Goal: Information Seeking & Learning: Learn about a topic

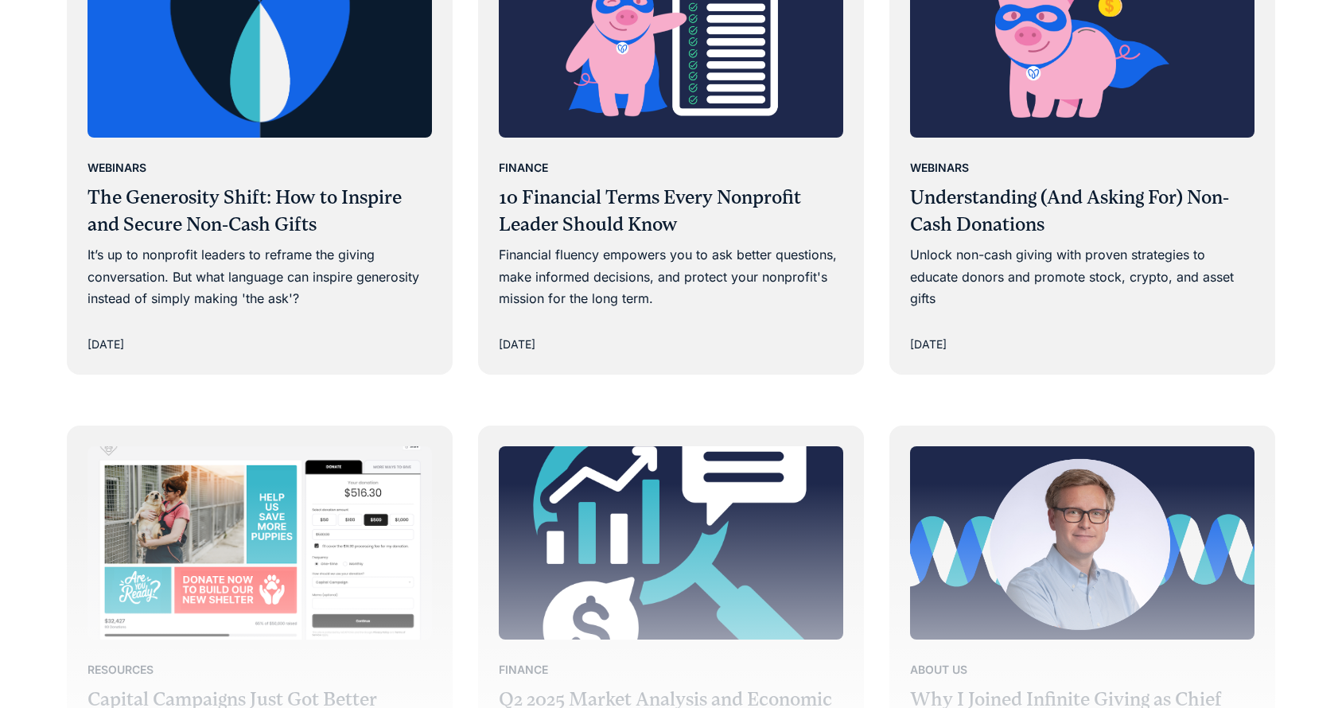
scroll to position [2259, 0]
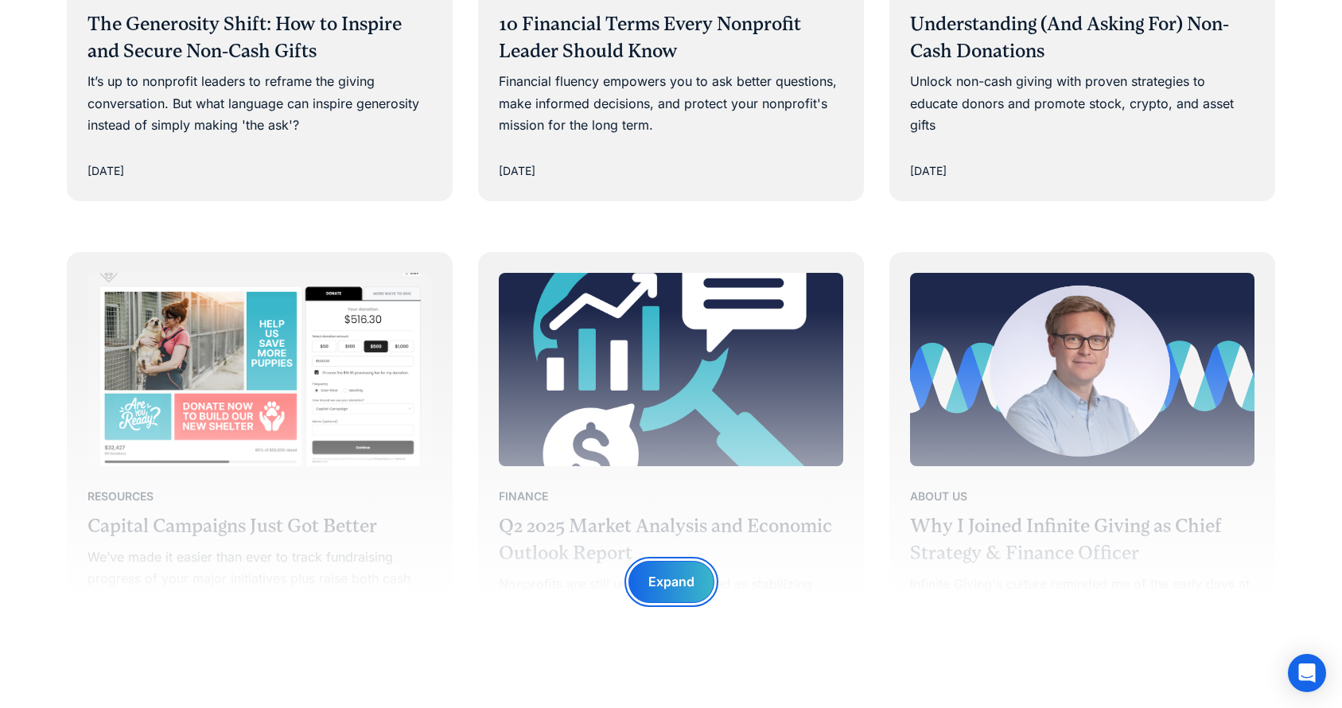
click at [647, 588] on div "Expand" at bounding box center [671, 582] width 86 height 42
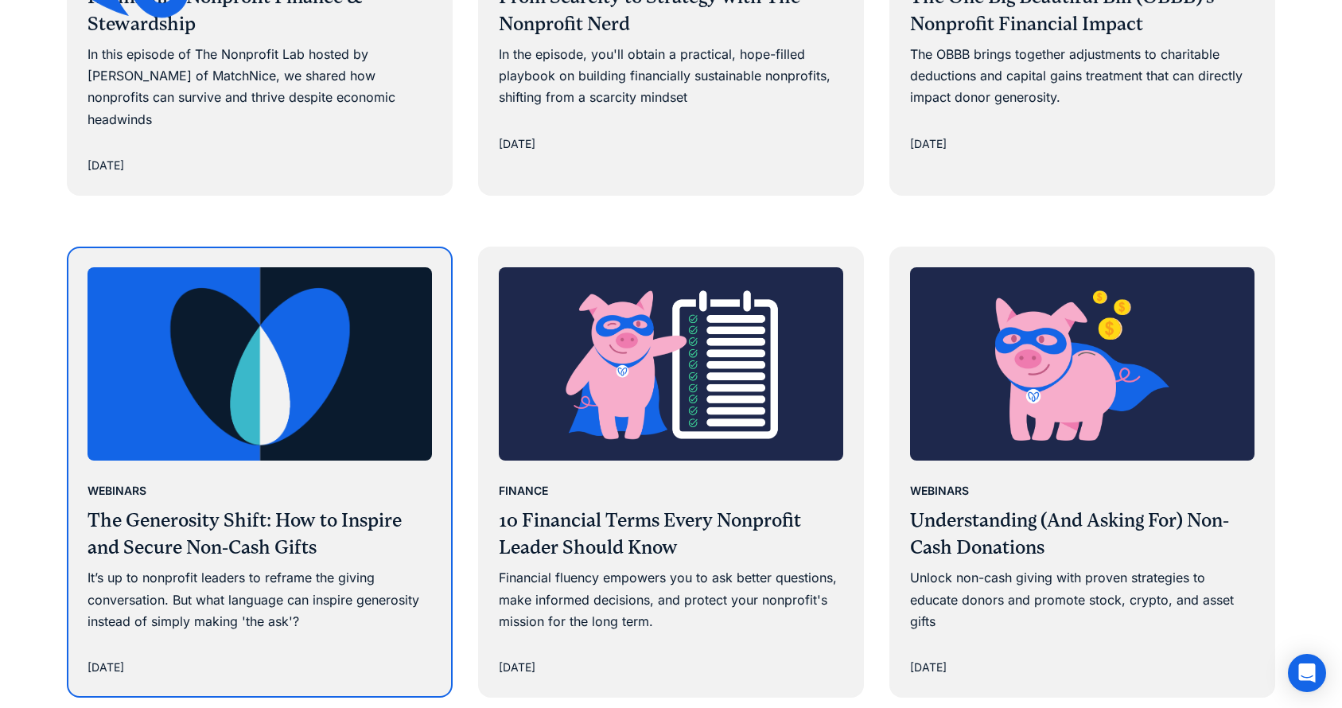
scroll to position [1677, 0]
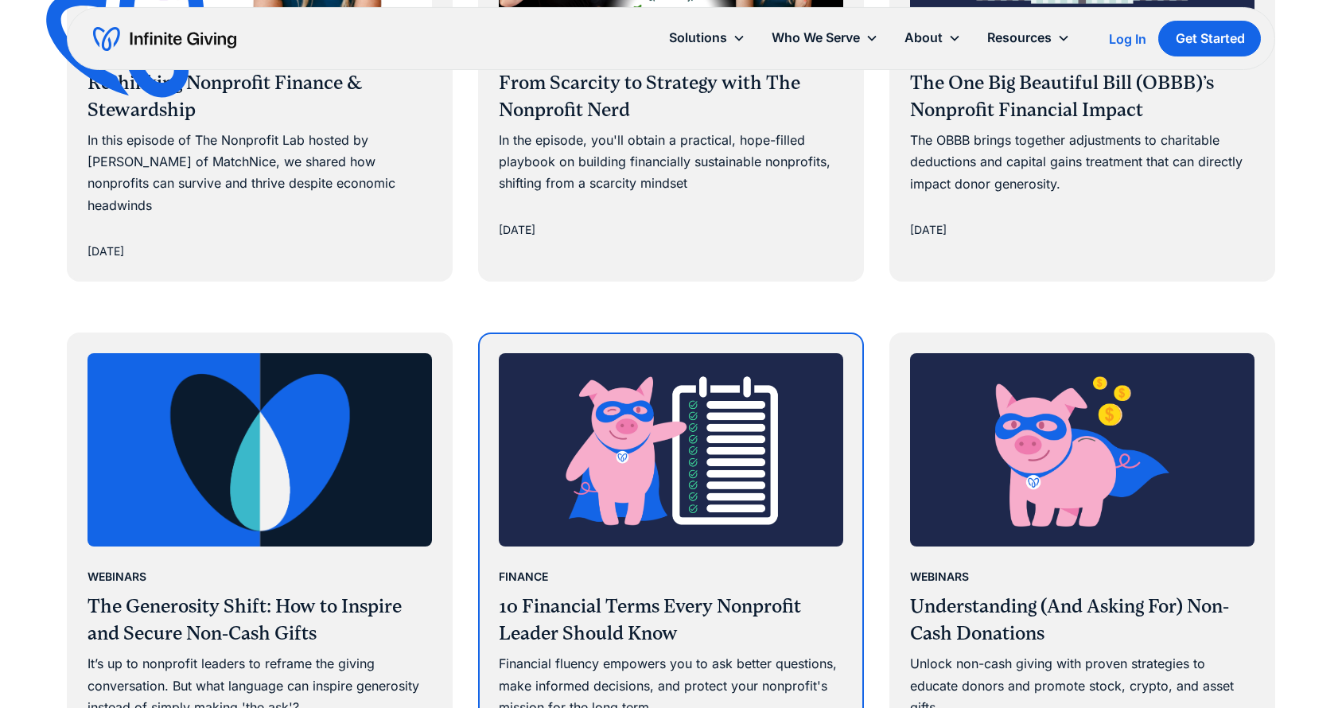
scroll to position [2179, 0]
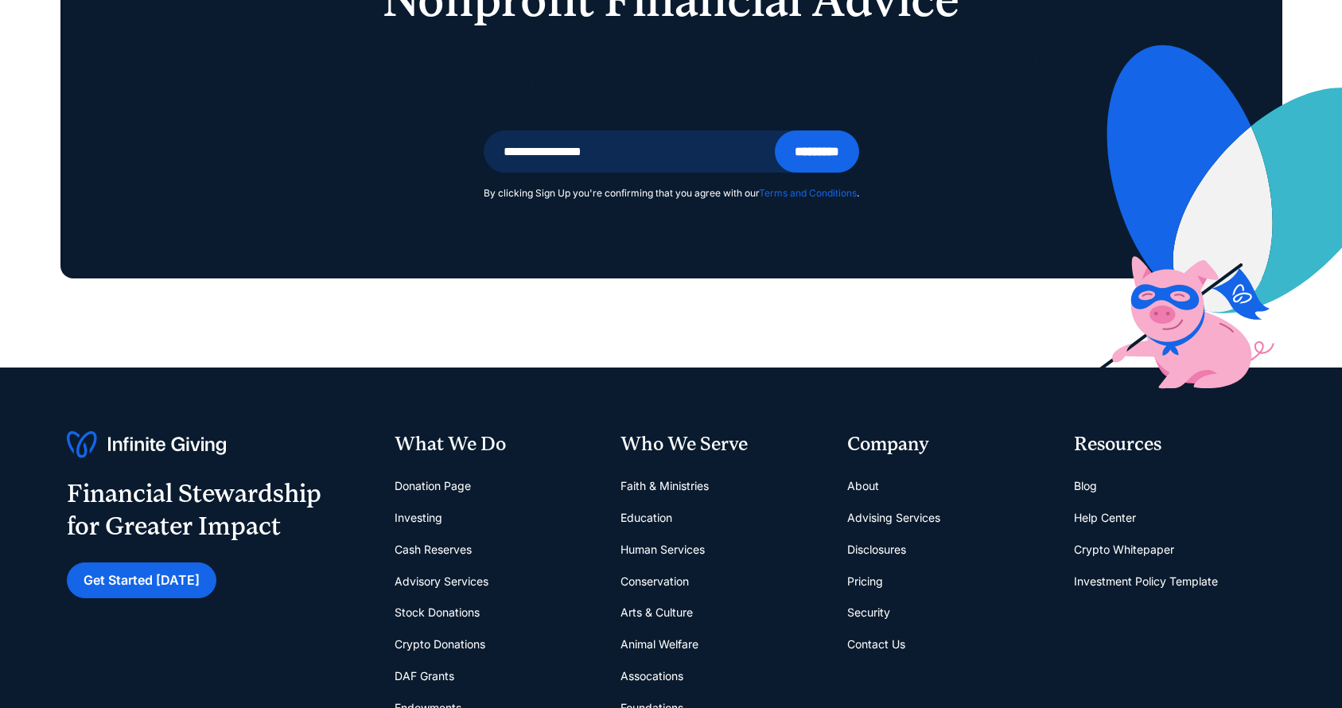
scroll to position [3331, 0]
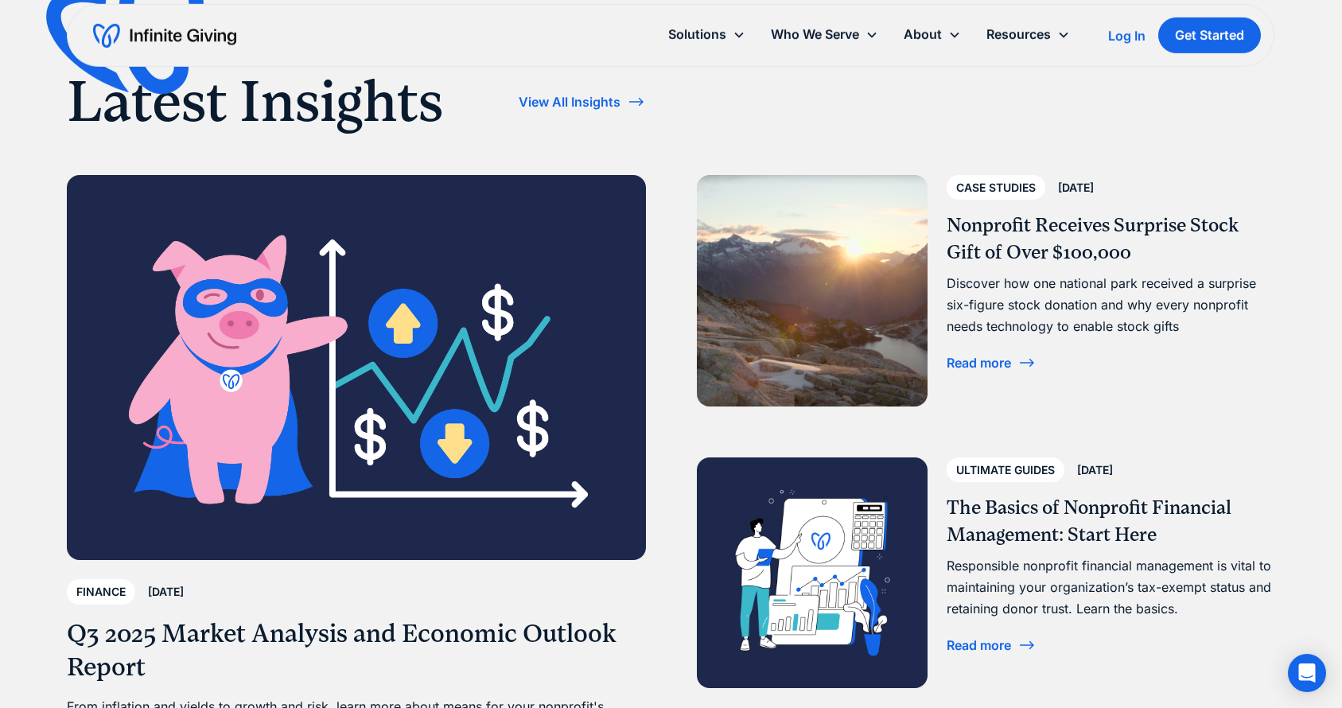
scroll to position [5144, 0]
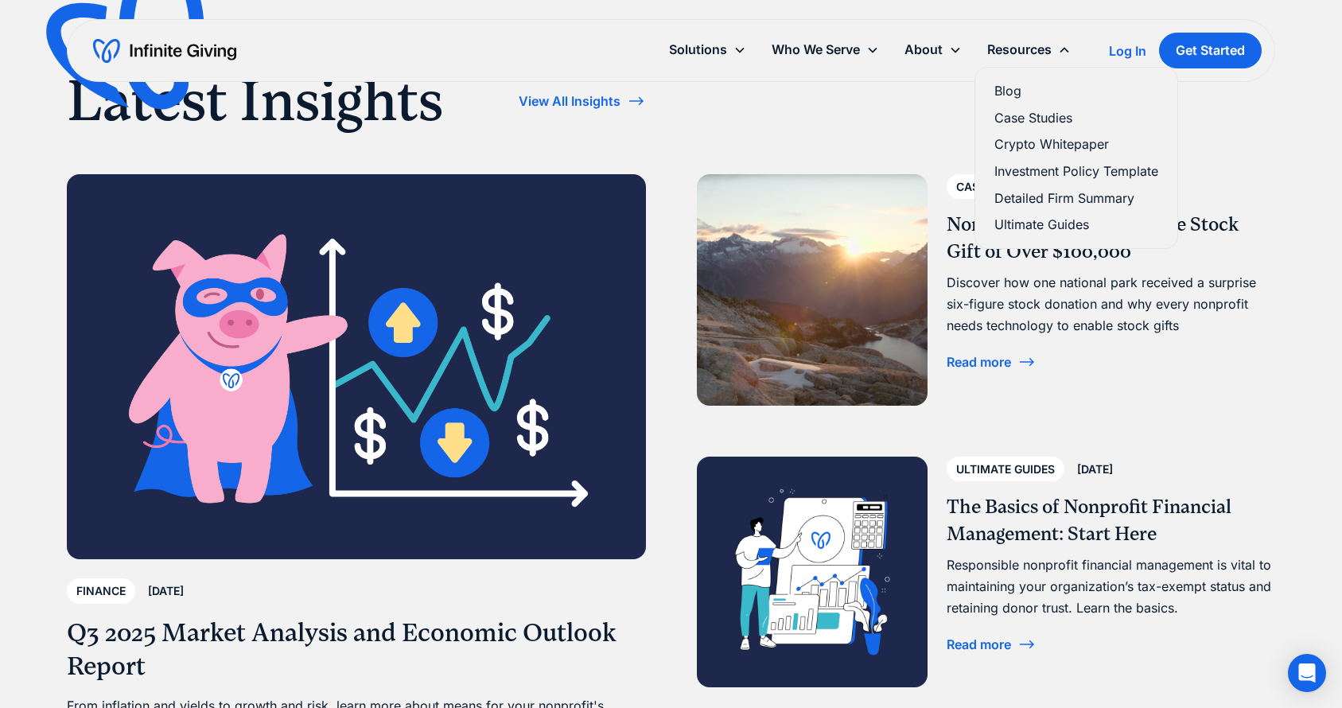
click at [1023, 95] on link "Blog" at bounding box center [1076, 90] width 164 height 21
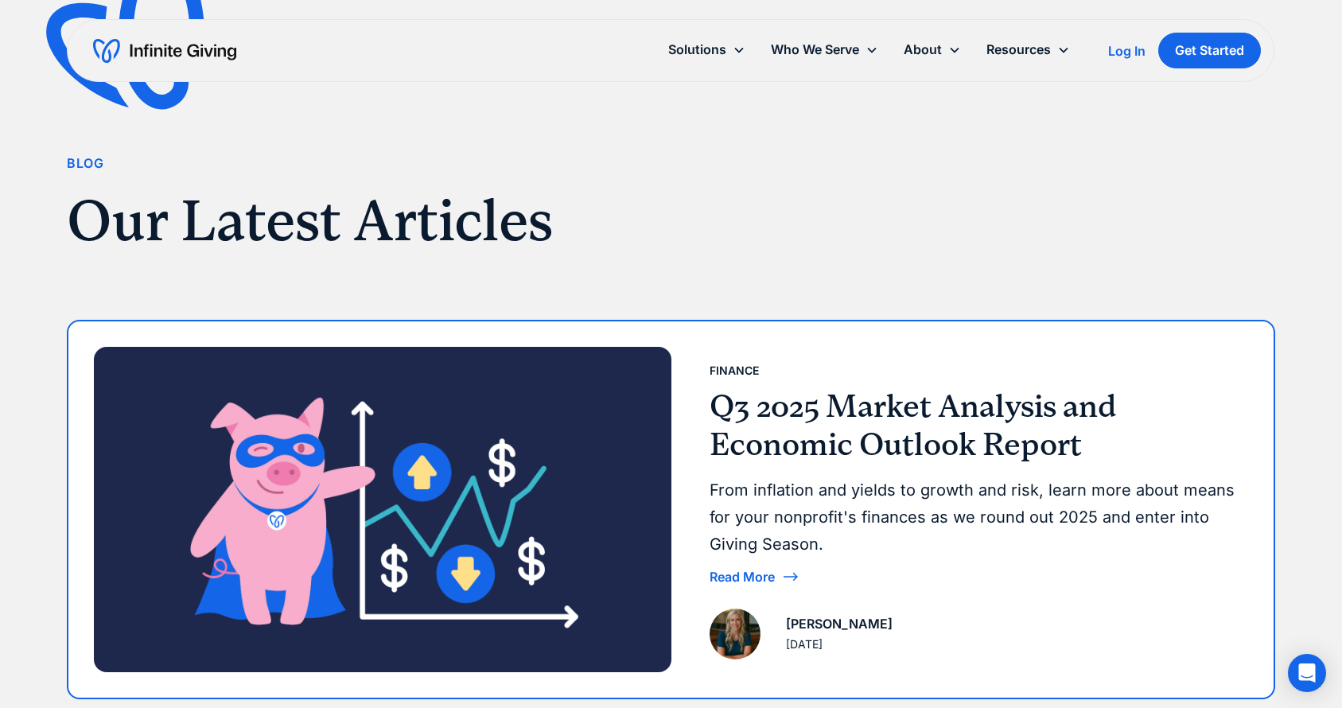
click at [811, 457] on h3 "Q3 2025 Market Analysis and Economic Outlook Report" at bounding box center [972, 425] width 526 height 76
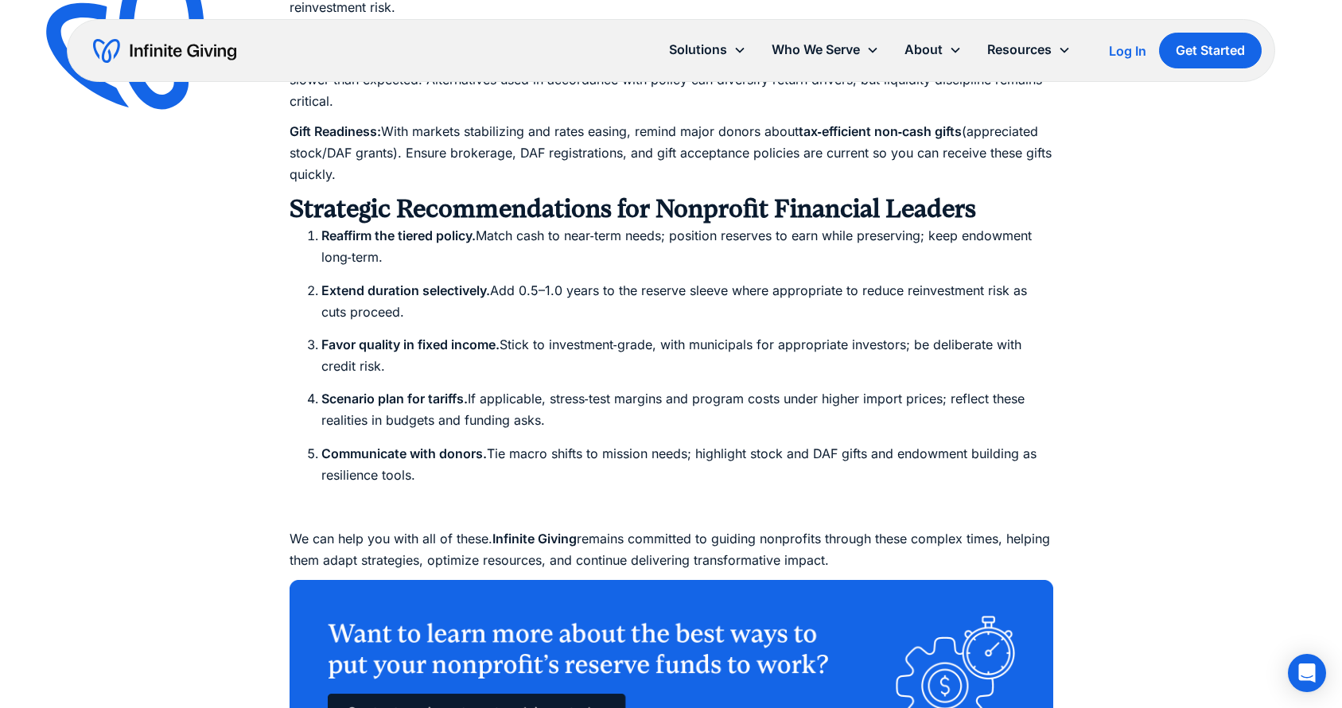
scroll to position [2234, 0]
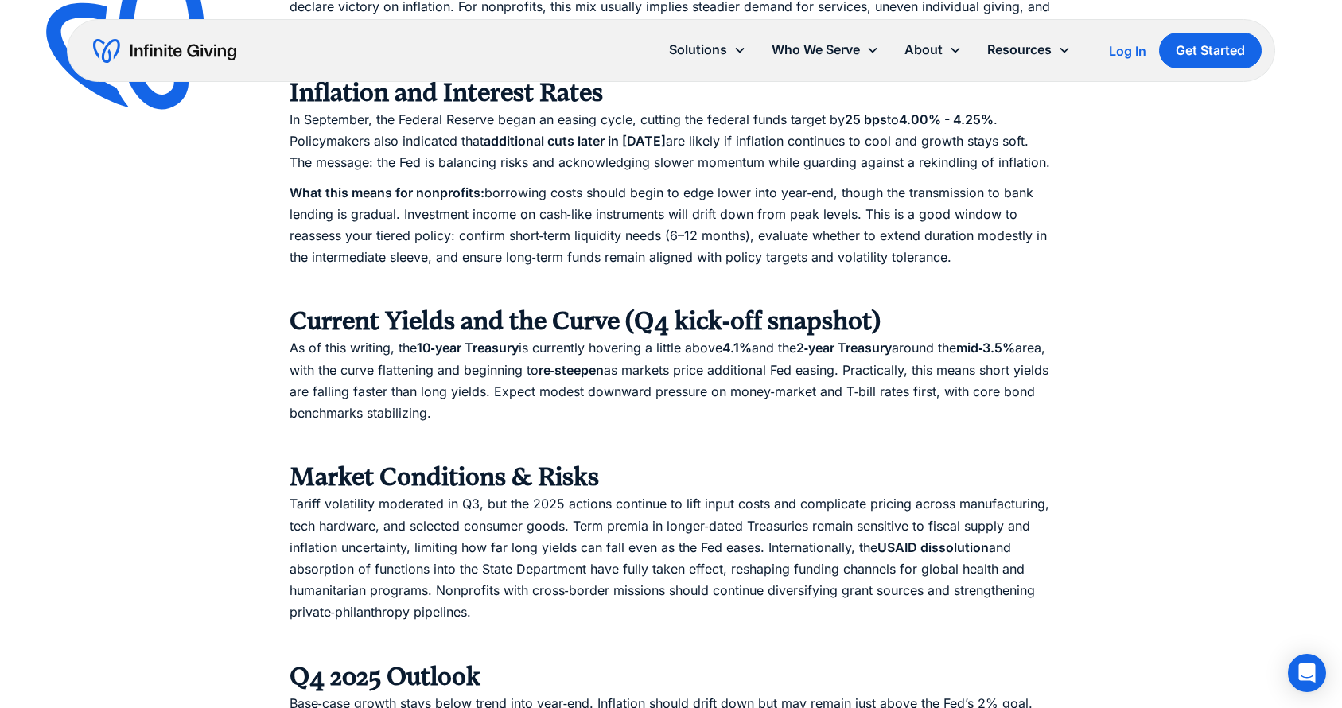
scroll to position [1335, 0]
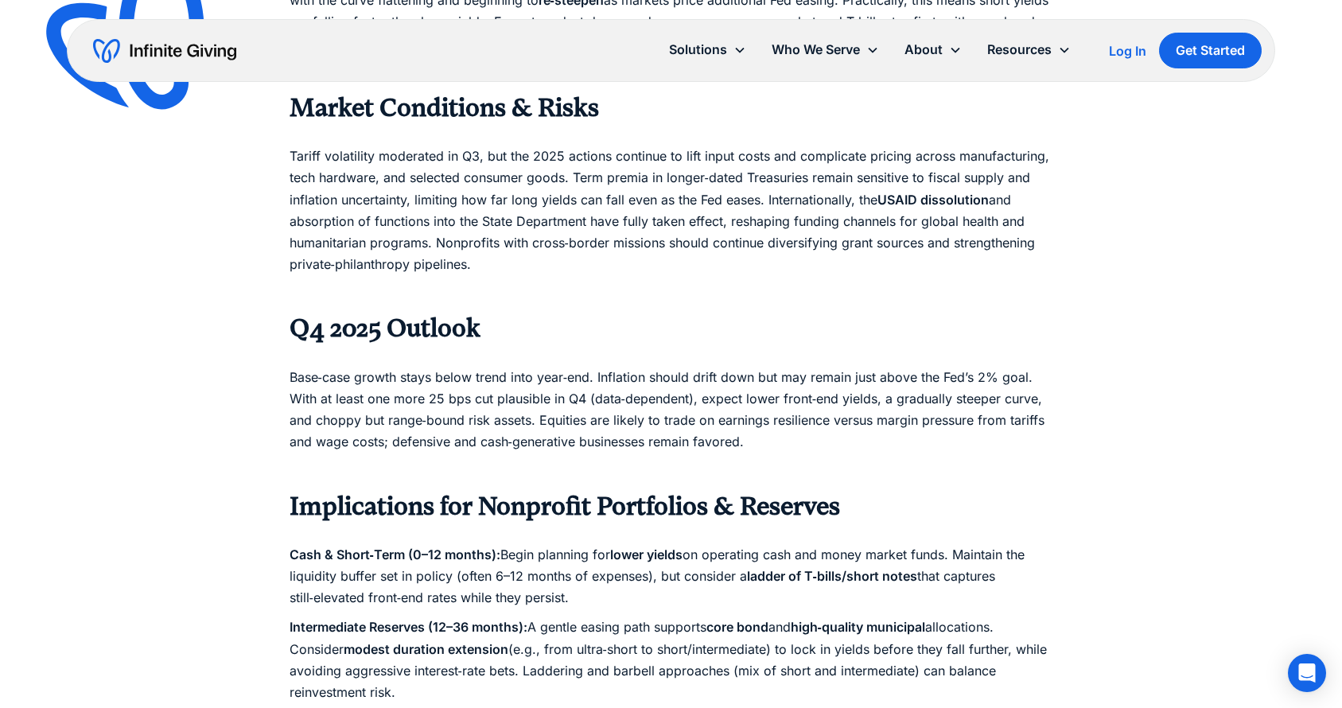
scroll to position [1788, 0]
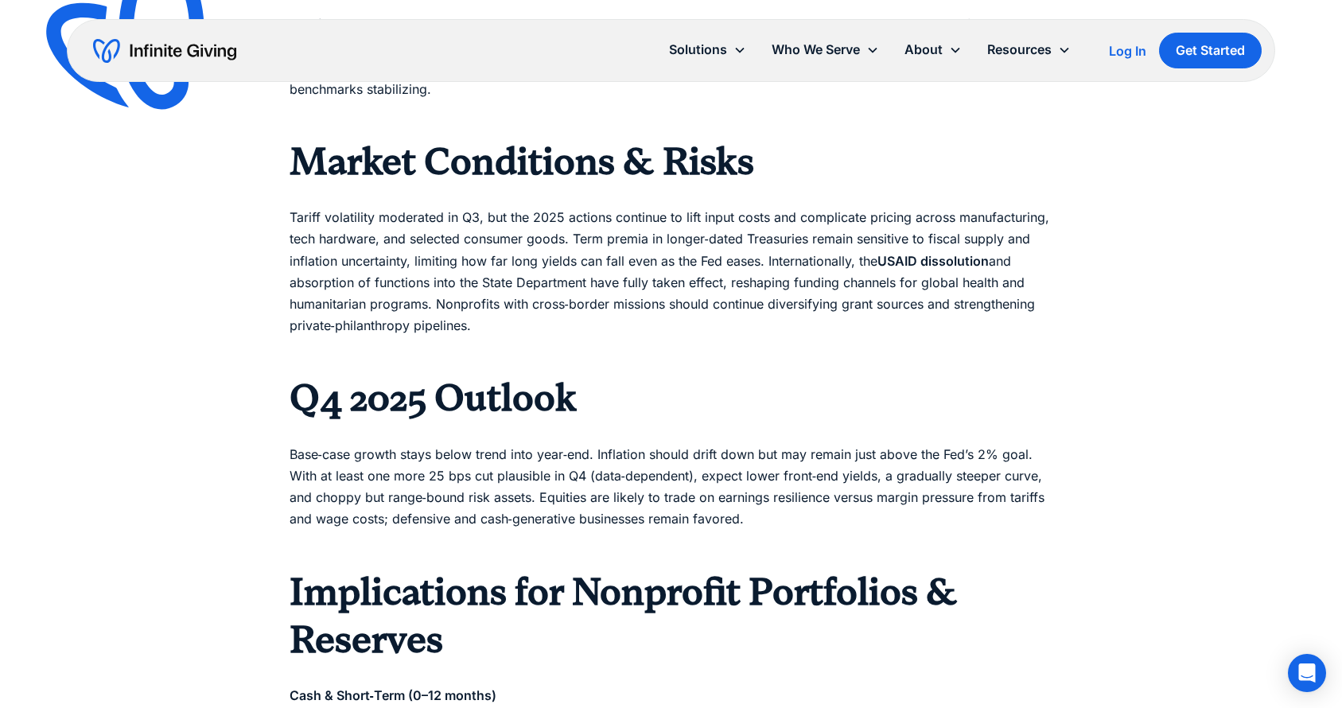
click at [532, 236] on p "Tariff volatility moderated in Q3, but the 2025 actions continue to lift input …" at bounding box center [670, 260] width 763 height 151
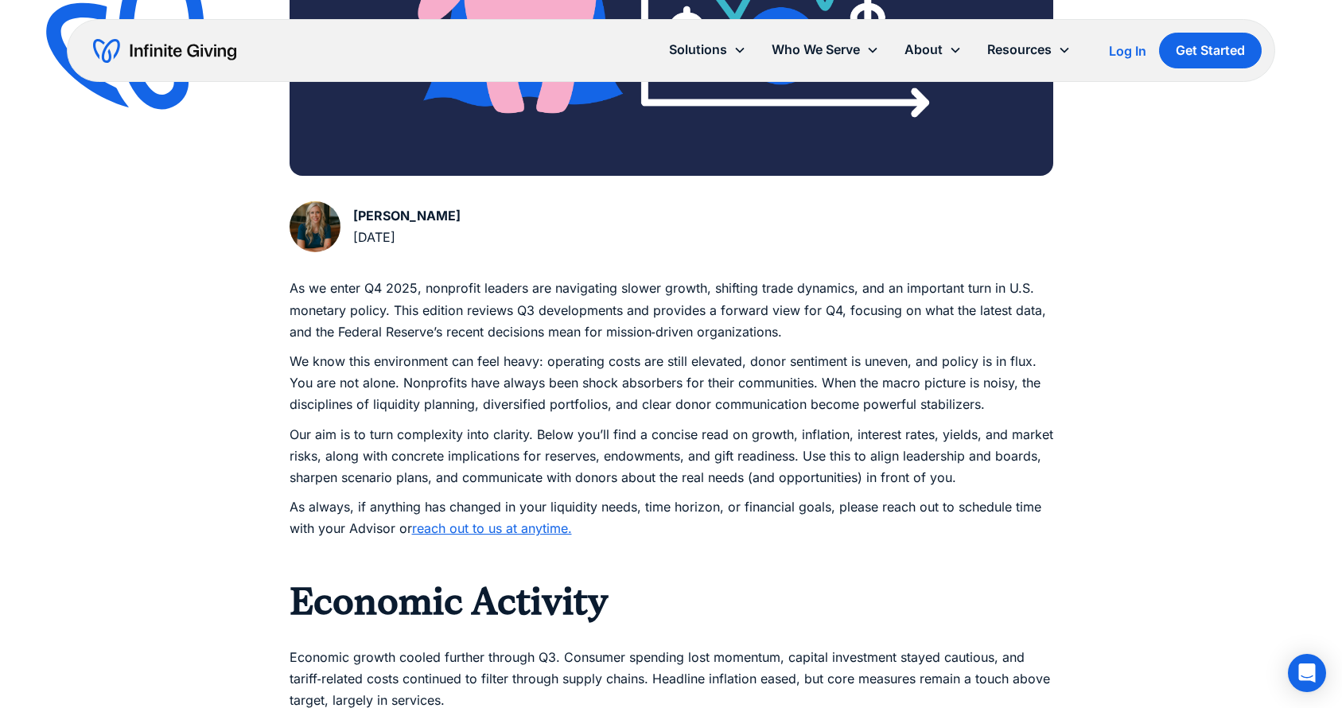
scroll to position [647, 0]
click at [1117, 51] on div "Log In" at bounding box center [1127, 51] width 37 height 13
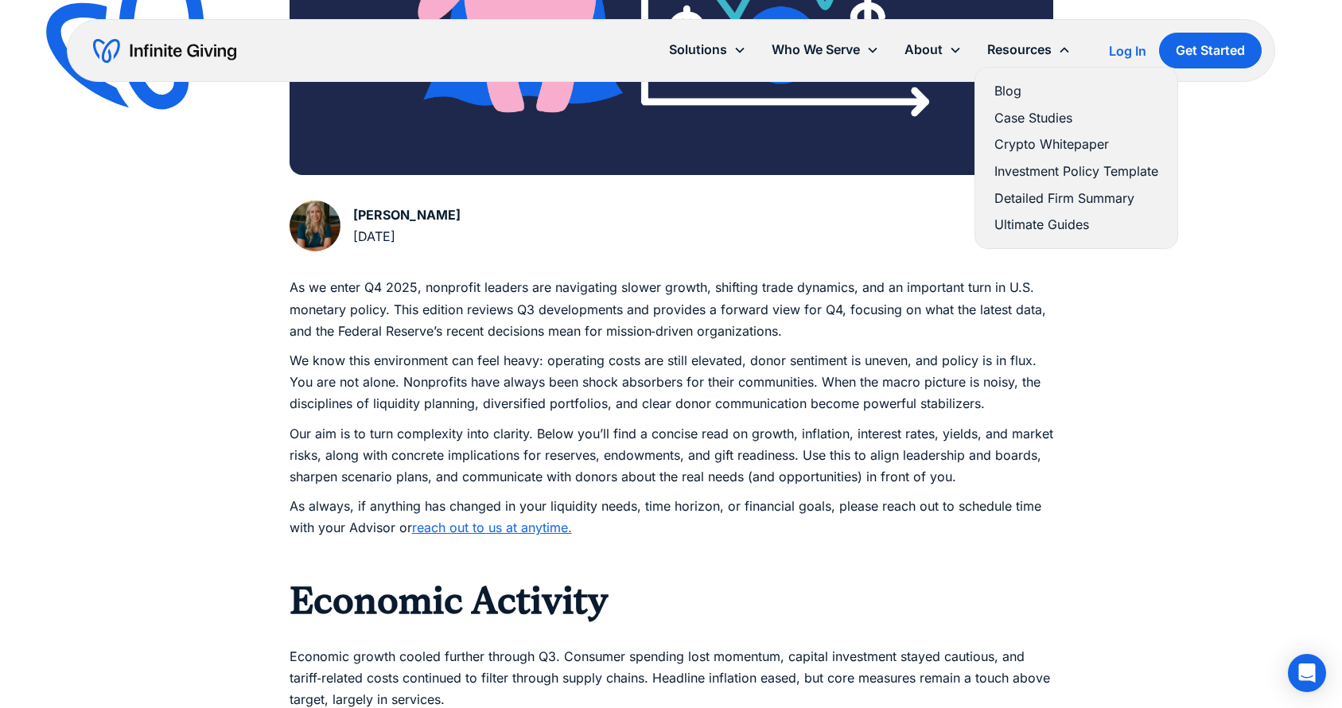
click at [1011, 87] on link "Blog" at bounding box center [1076, 90] width 164 height 21
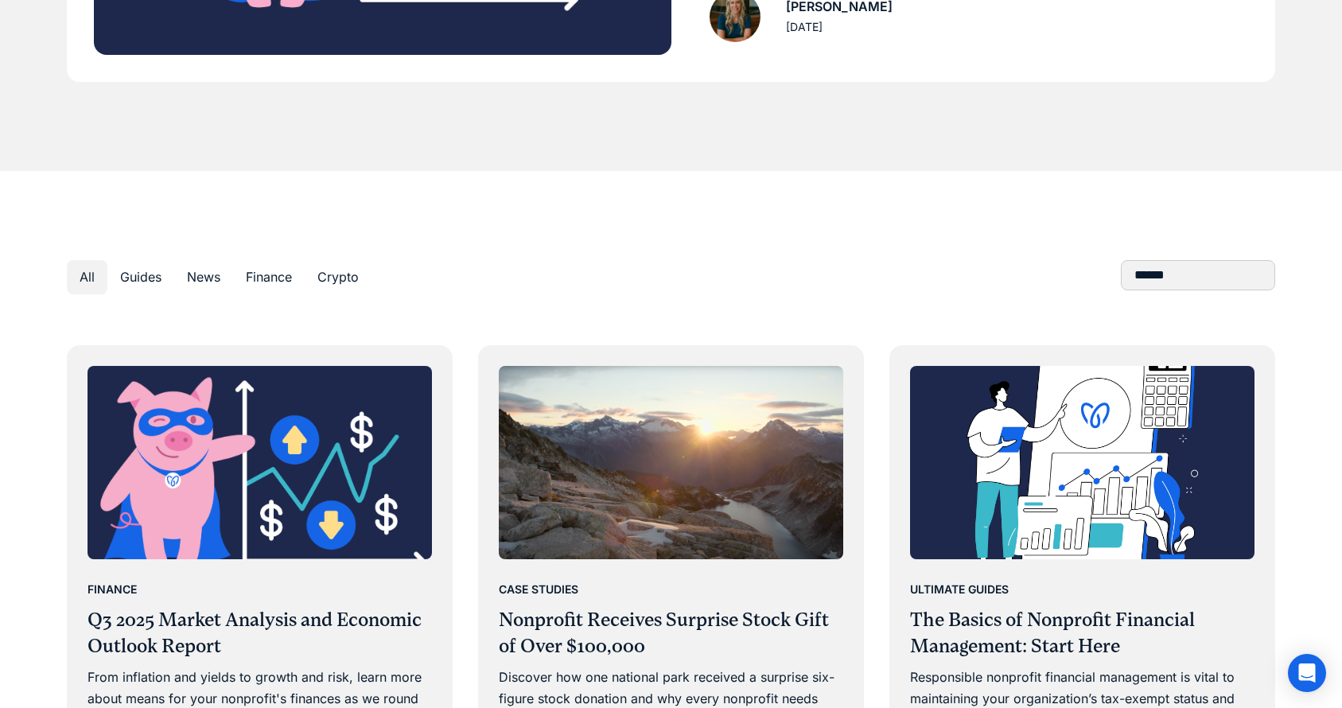
scroll to position [759, 0]
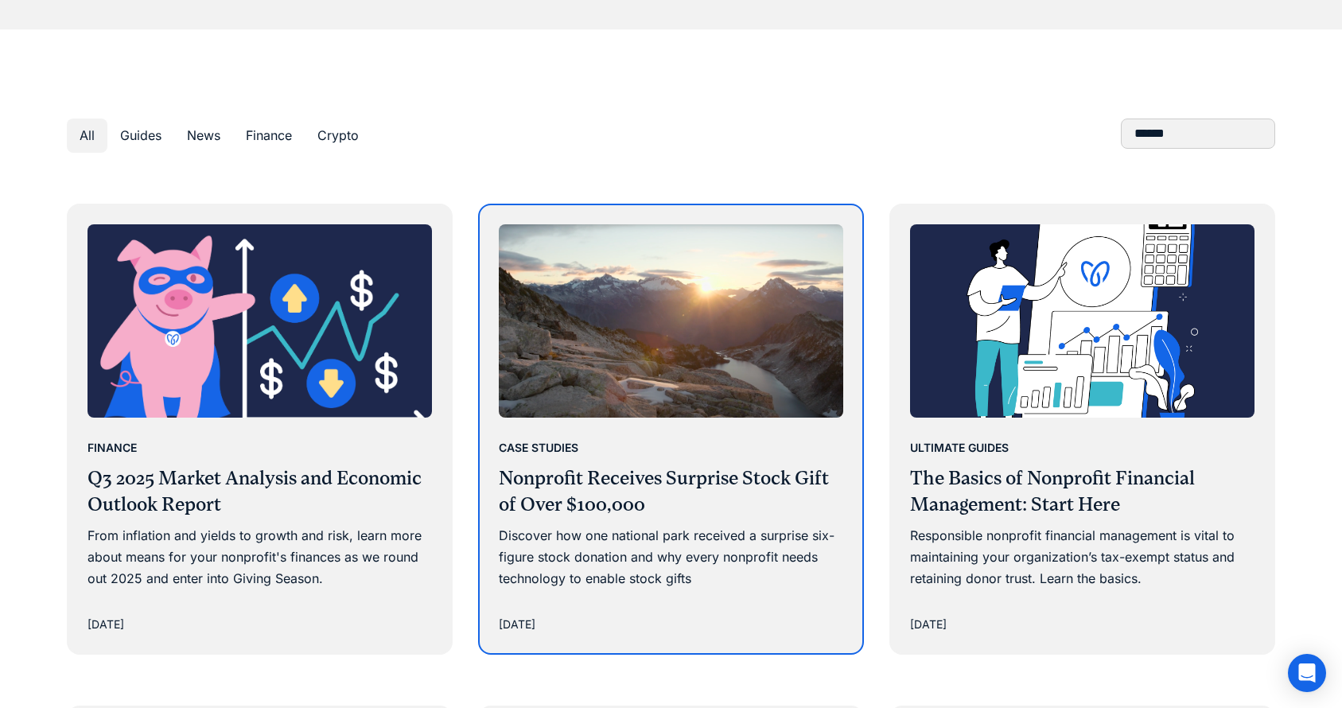
click at [689, 386] on img at bounding box center [671, 320] width 344 height 193
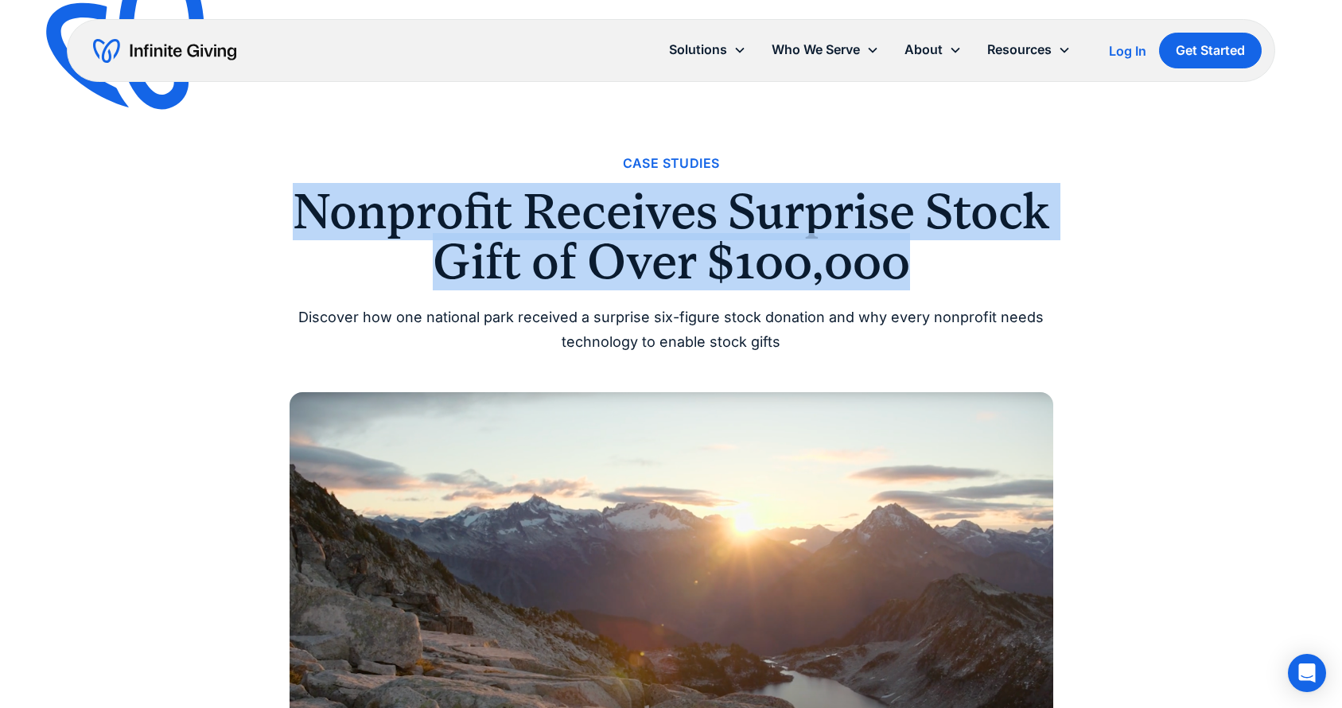
drag, startPoint x: 294, startPoint y: 208, endPoint x: 939, endPoint y: 273, distance: 648.1
click at [939, 273] on h1 "Nonprofit Receives Surprise Stock Gift of Over $100,000" at bounding box center [670, 236] width 763 height 99
copy h1 "Nonprofit Receives Surprise Stock Gift of Over $100,000"
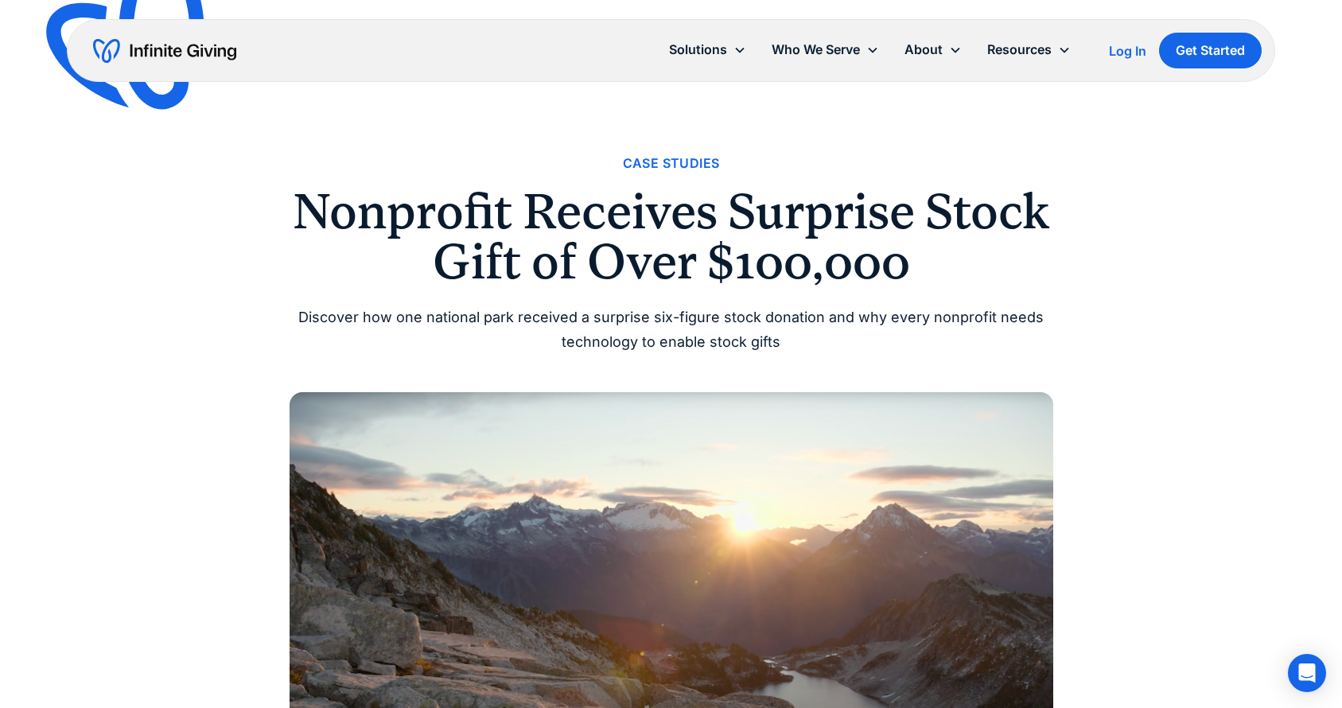
click at [553, 317] on div "Discover how one national park received a surprise six-figure stock donation an…" at bounding box center [670, 329] width 763 height 49
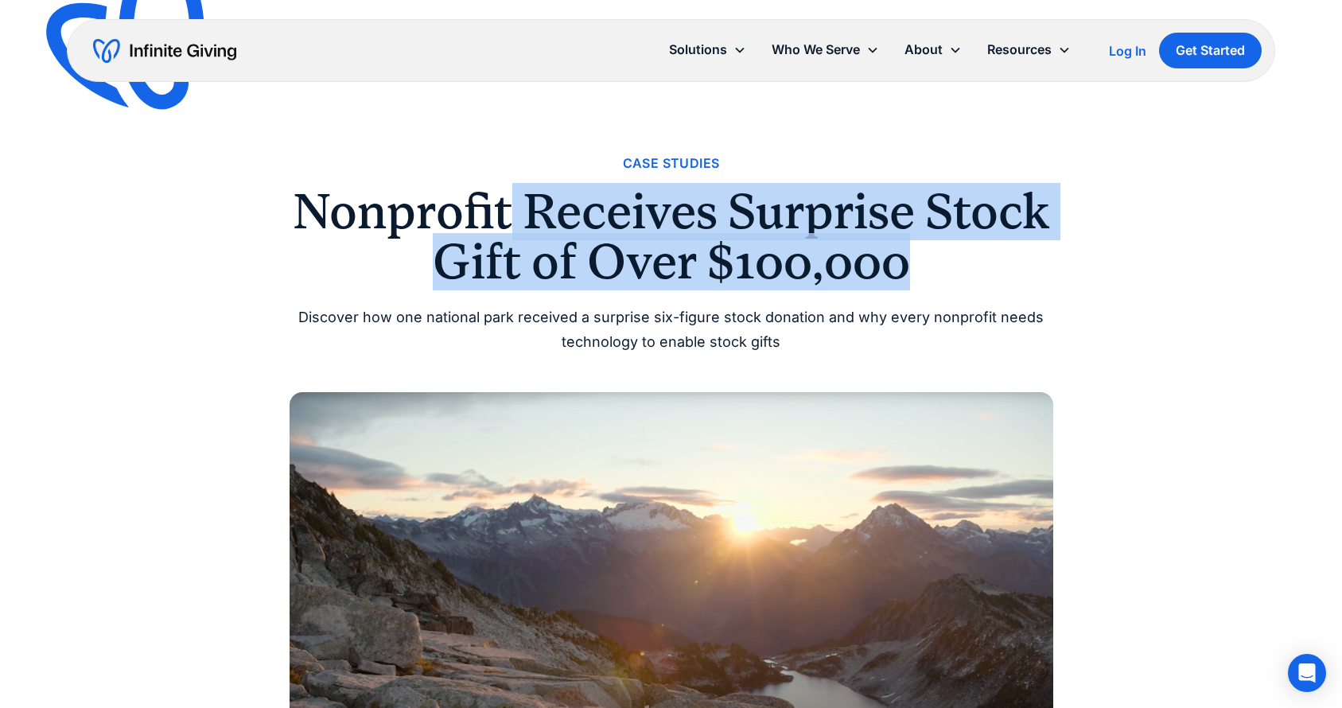
drag, startPoint x: 959, startPoint y: 267, endPoint x: 511, endPoint y: 228, distance: 450.2
click at [511, 228] on h1 "Nonprofit Receives Surprise Stock Gift of Over $100,000" at bounding box center [670, 236] width 763 height 99
copy h1 "Receives Surprise Stock Gift of Over $100,000"
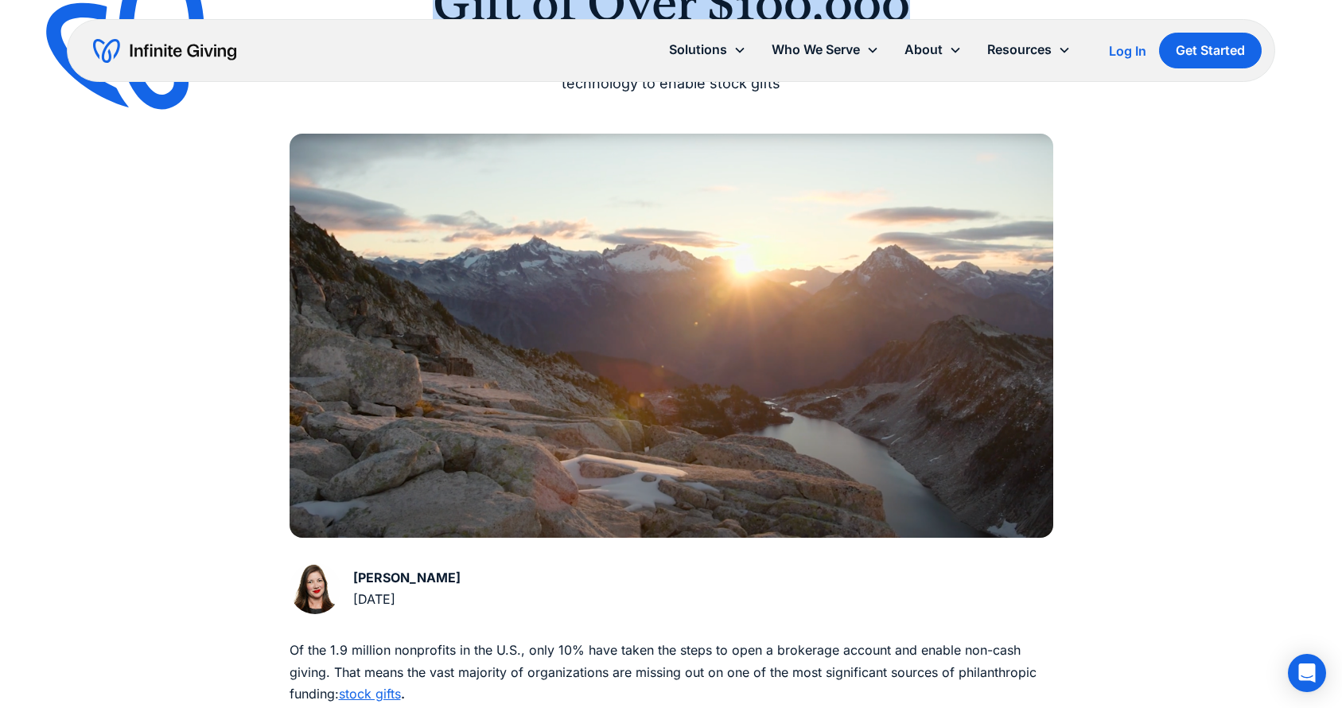
scroll to position [546, 0]
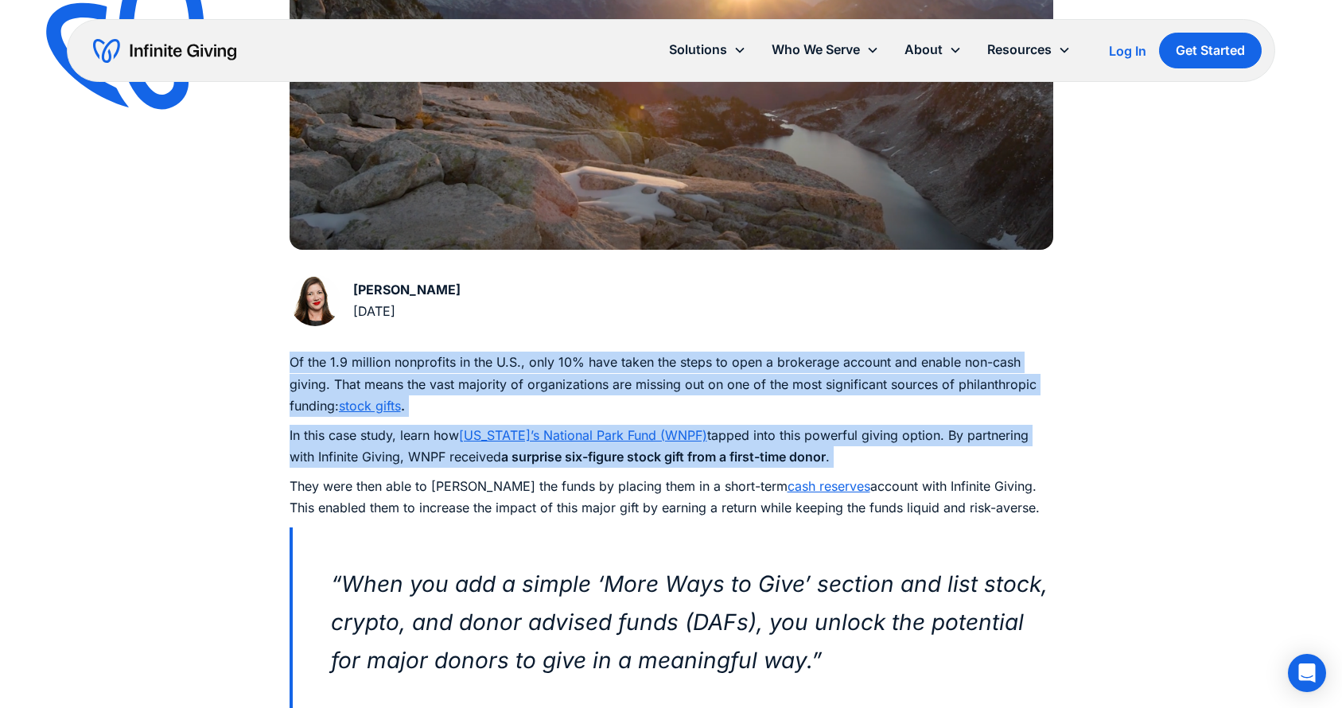
drag, startPoint x: 283, startPoint y: 373, endPoint x: 812, endPoint y: 465, distance: 536.8
copy div "Of the 1.9 million nonprofits in the U.S., only 10% have taken the steps to ope…"
